Goal: Task Accomplishment & Management: Use online tool/utility

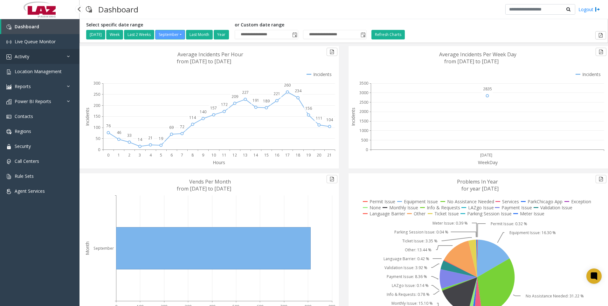
click at [26, 55] on span "Activity" at bounding box center [22, 56] width 15 height 6
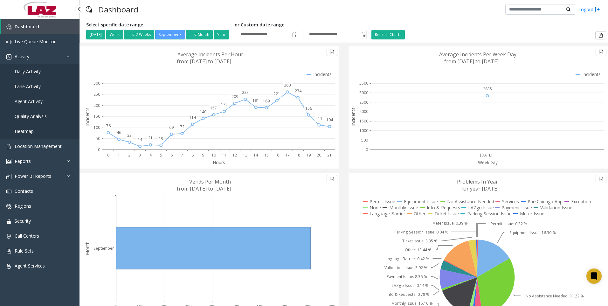
click at [29, 70] on span "Daily Activity" at bounding box center [28, 71] width 26 height 6
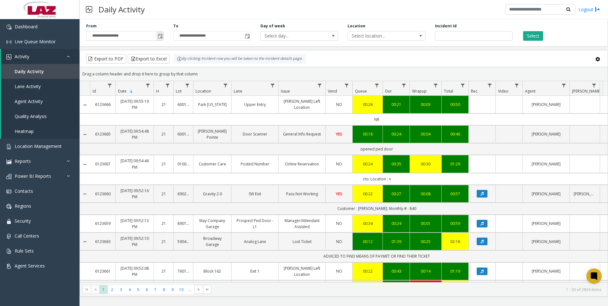
click at [161, 37] on span "Toggle popup" at bounding box center [160, 36] width 5 height 5
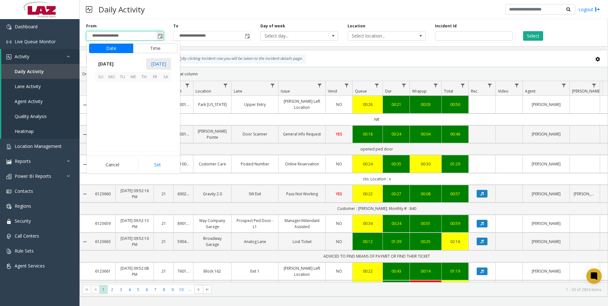
scroll to position [114154, 0]
click at [149, 46] on button "Time" at bounding box center [155, 49] width 45 height 10
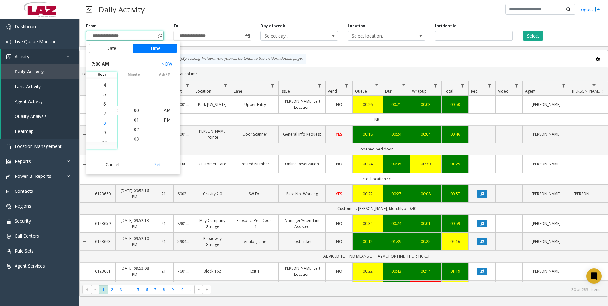
scroll to position [67, 0]
click at [103, 81] on span "4" at bounding box center [104, 82] width 3 height 6
click at [134, 128] on span "30" at bounding box center [136, 129] width 5 height 6
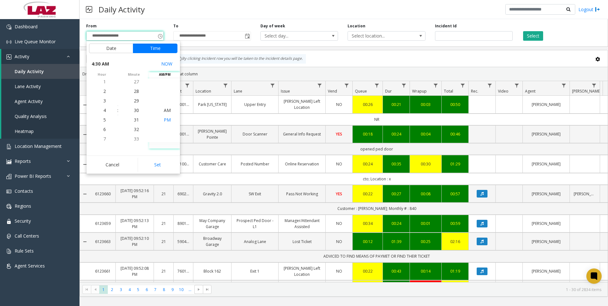
click at [165, 119] on span "PM" at bounding box center [167, 120] width 7 height 6
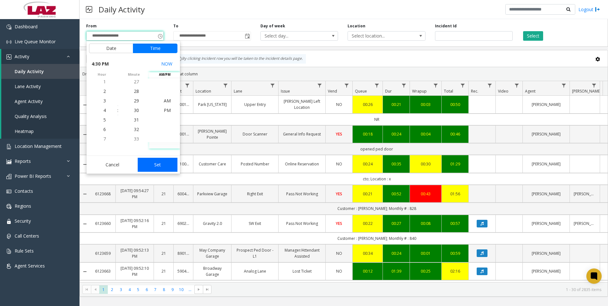
click at [161, 163] on button "Set" at bounding box center [158, 165] width 40 height 14
type input "**********"
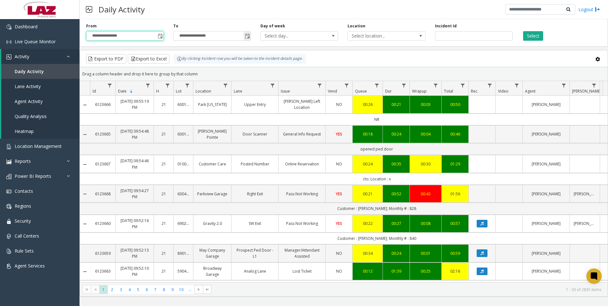
click at [249, 35] on span "Toggle popup" at bounding box center [247, 36] width 5 height 5
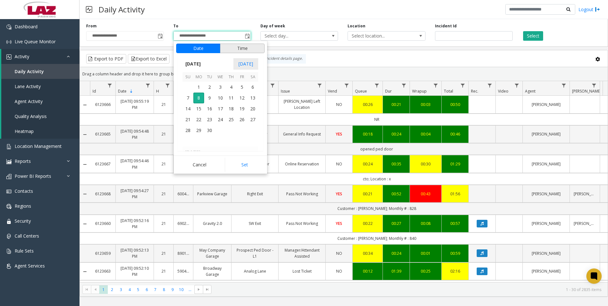
click at [242, 47] on button "Time" at bounding box center [242, 49] width 45 height 10
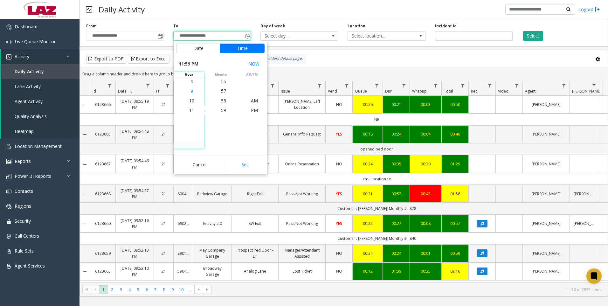
click at [191, 92] on span "9" at bounding box center [192, 91] width 3 height 6
click at [191, 92] on span "7" at bounding box center [192, 91] width 3 height 6
click at [191, 129] on span "9" at bounding box center [192, 129] width 3 height 6
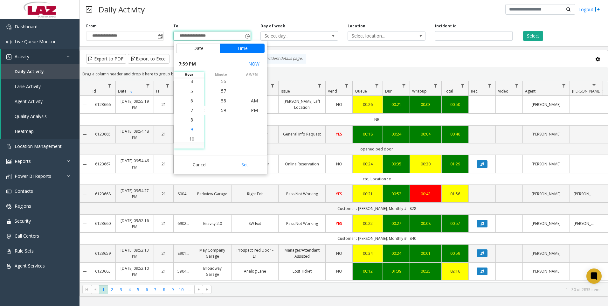
scroll to position [200, 0]
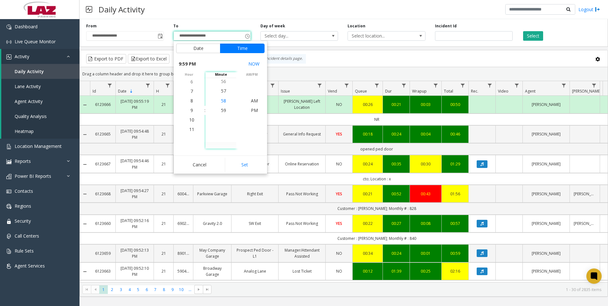
click at [221, 100] on span "58" at bounding box center [223, 100] width 5 height 6
click at [252, 110] on span "PM" at bounding box center [254, 110] width 7 height 6
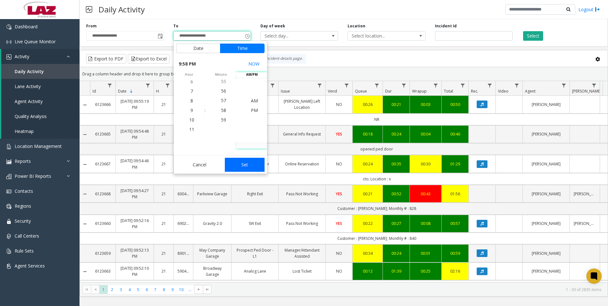
click at [246, 164] on button "Set" at bounding box center [245, 165] width 40 height 14
type input "**********"
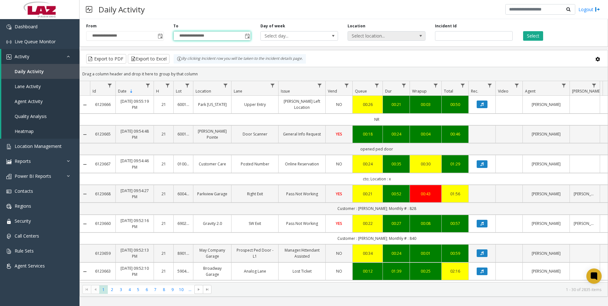
click at [419, 35] on span at bounding box center [420, 35] width 5 height 5
click at [384, 35] on span "Select location..." at bounding box center [379, 35] width 62 height 9
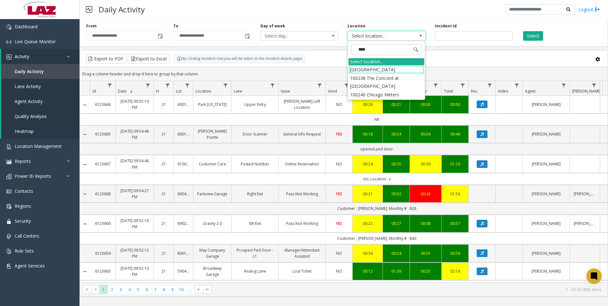
type input "*****"
click at [358, 69] on li "100240 Chicago Meters" at bounding box center [387, 69] width 76 height 9
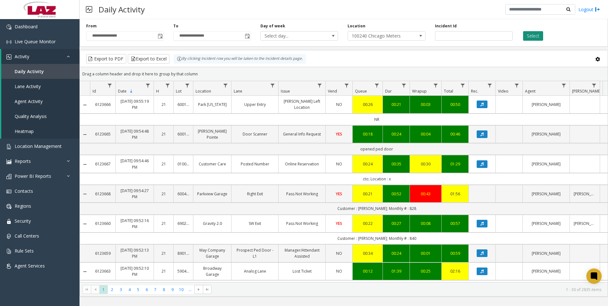
click at [533, 35] on button "Select" at bounding box center [533, 36] width 20 height 10
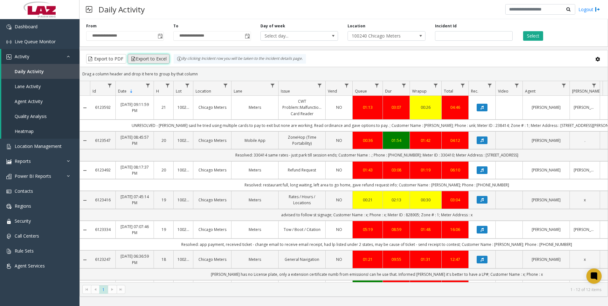
click at [150, 55] on button "Export to Excel" at bounding box center [149, 59] width 42 height 10
